Goal: Check status: Check status

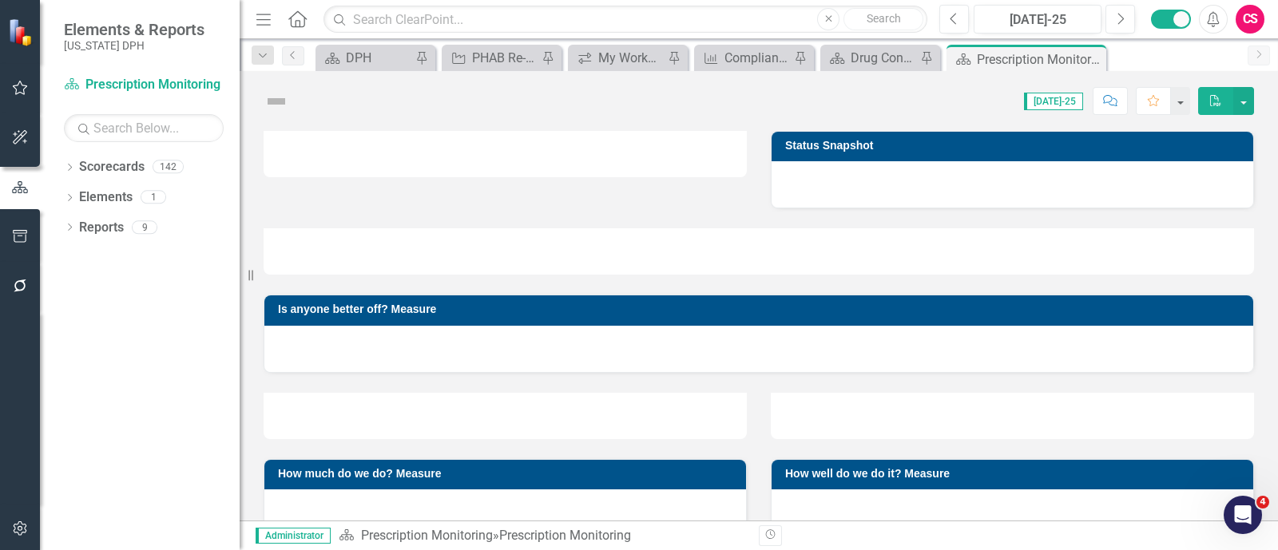
click at [18, 541] on button "button" at bounding box center [20, 530] width 36 height 34
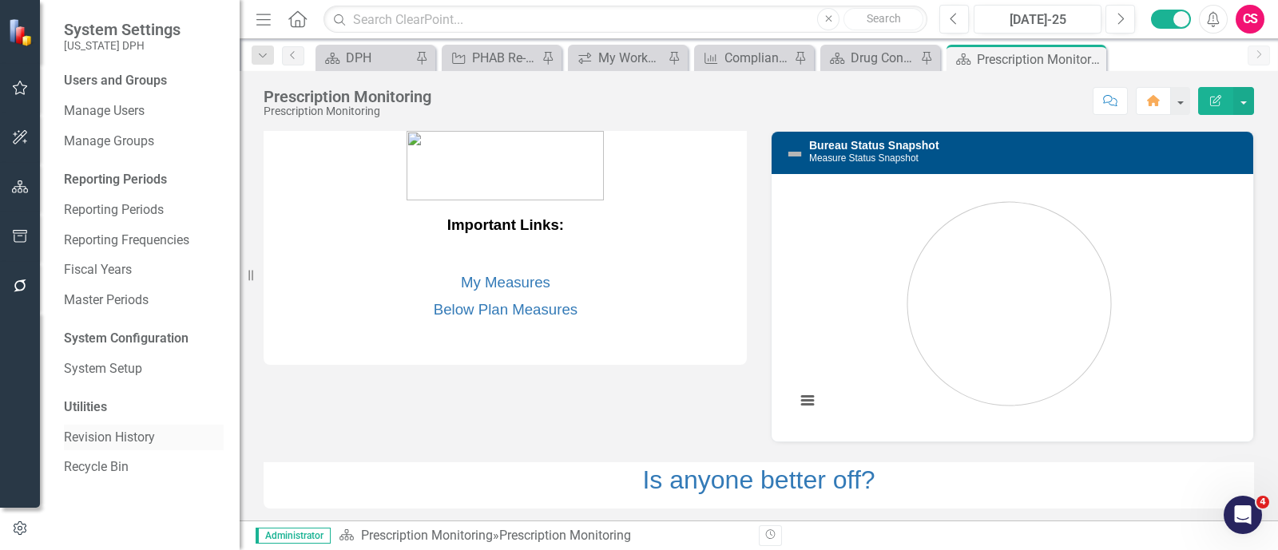
click at [120, 434] on link "Revision History" at bounding box center [144, 438] width 160 height 18
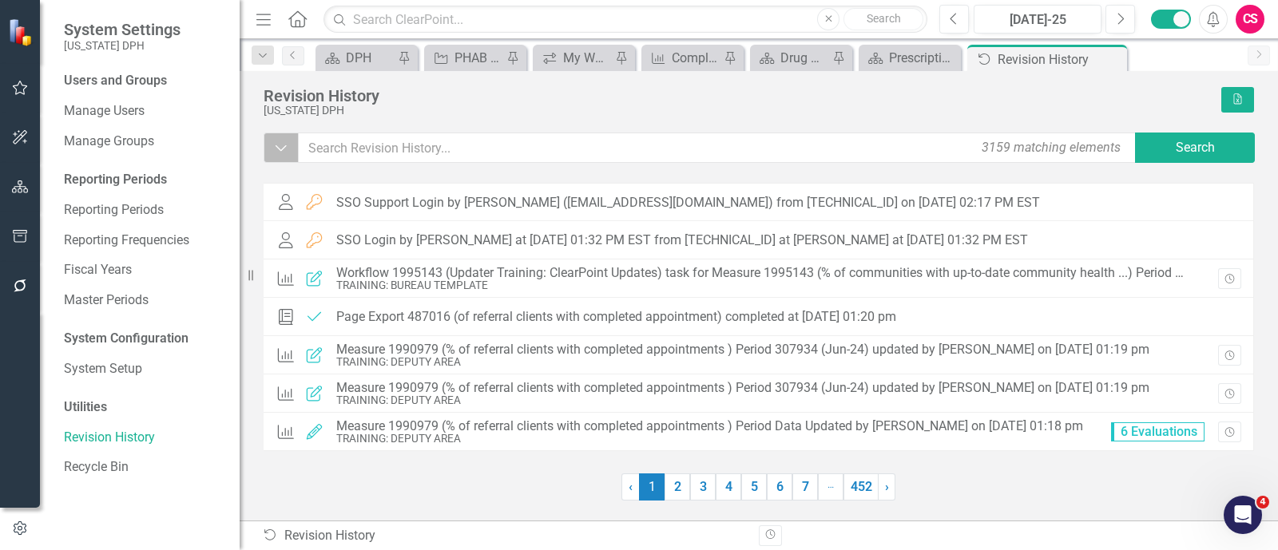
click at [272, 155] on button "Dropdown" at bounding box center [281, 148] width 35 height 30
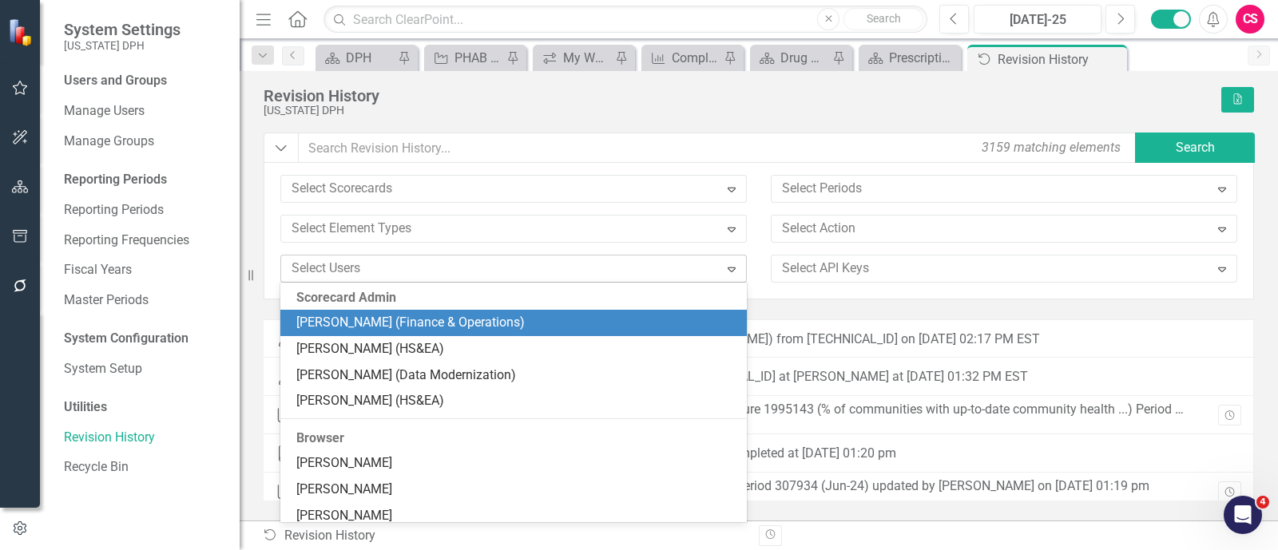
click at [336, 273] on div at bounding box center [502, 269] width 434 height 22
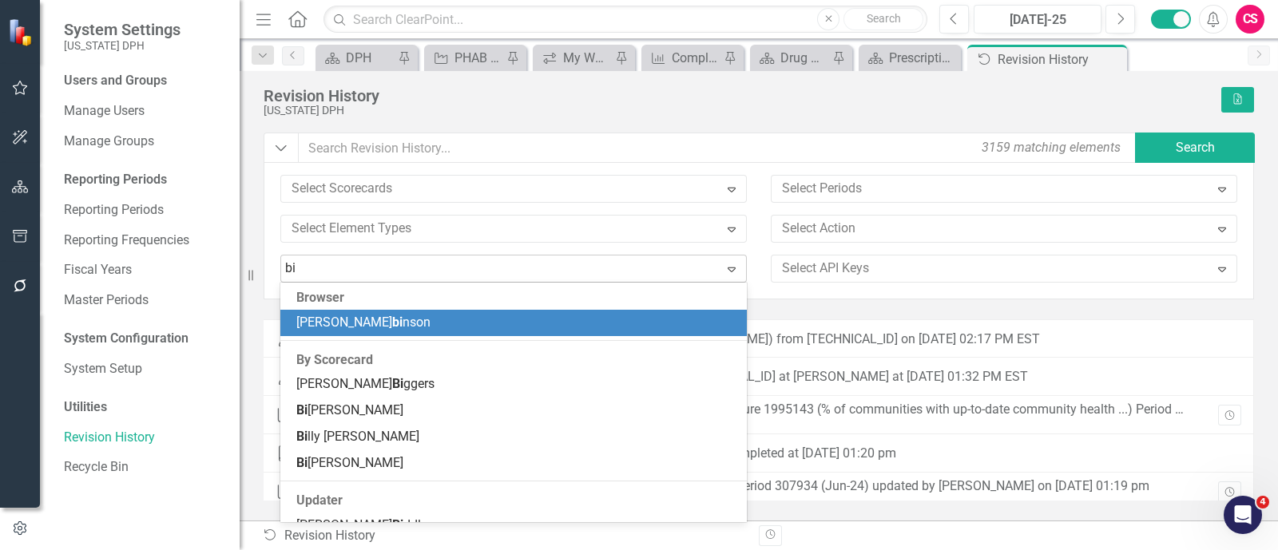
type input "bir"
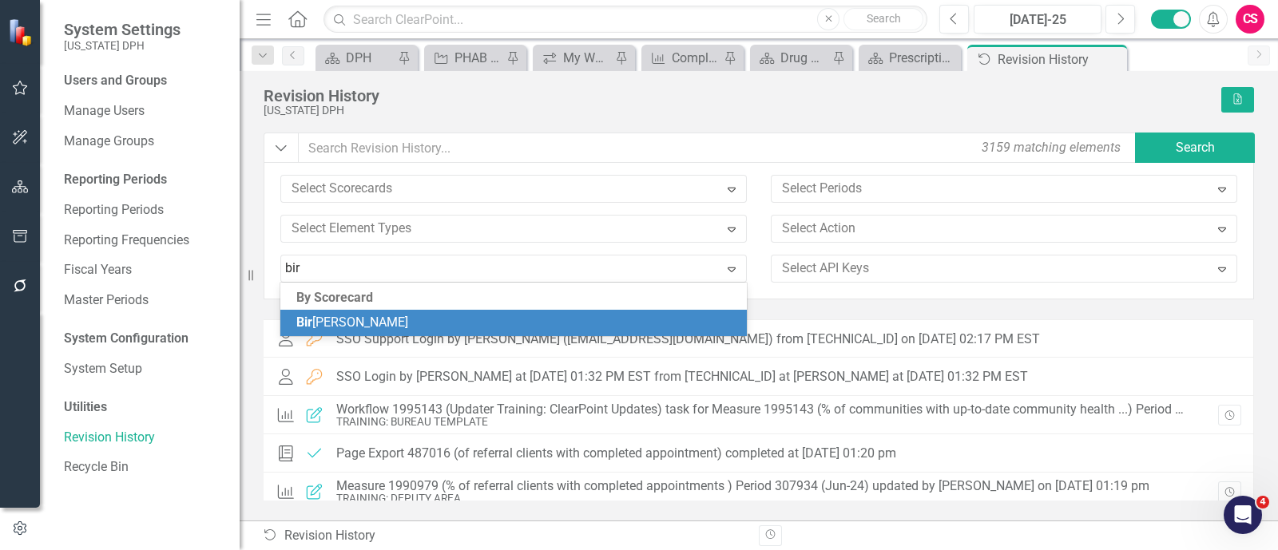
click at [347, 336] on div "Bir [PERSON_NAME]" at bounding box center [513, 323] width 467 height 26
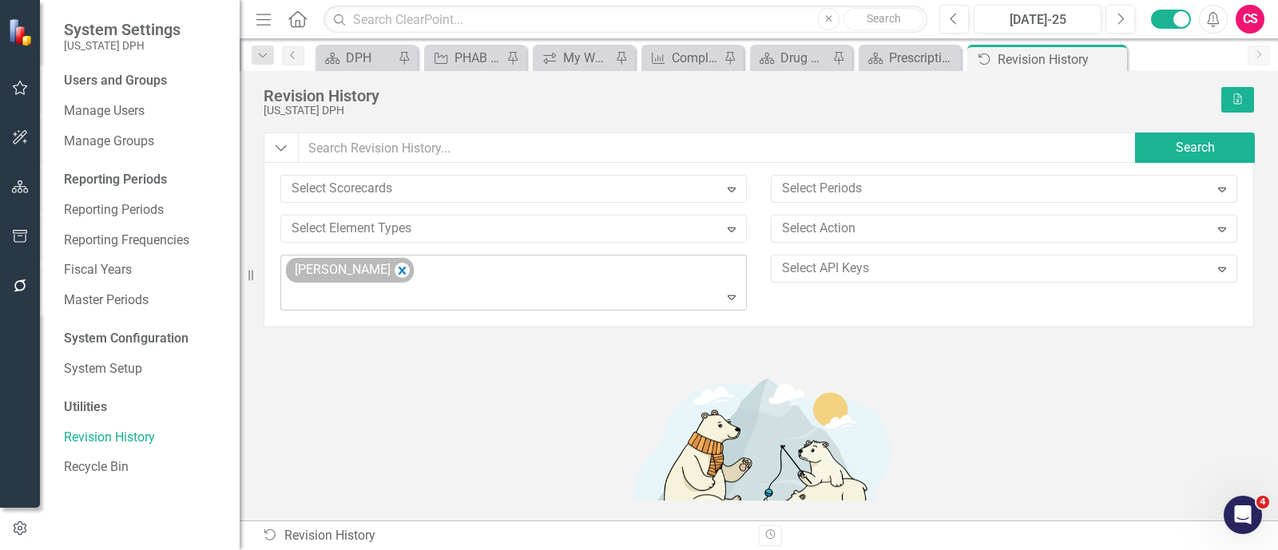
click at [395, 269] on icon "Remove Birddie Felkel" at bounding box center [402, 271] width 15 height 20
